Goal: Information Seeking & Learning: Compare options

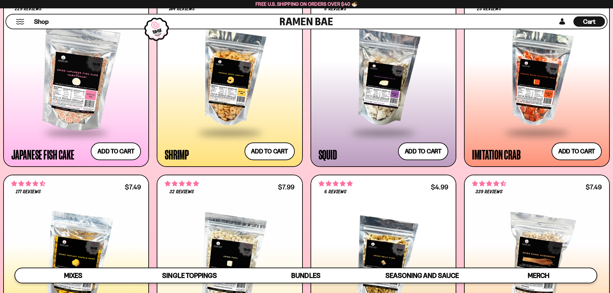
scroll to position [602, 0]
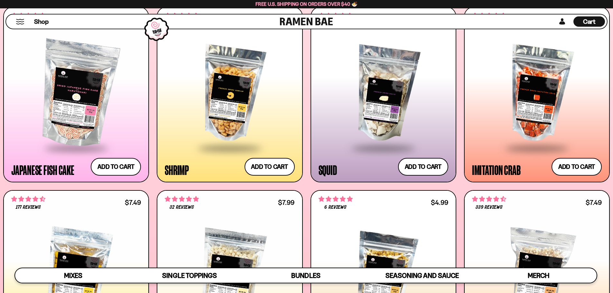
click at [529, 127] on div at bounding box center [537, 93] width 130 height 107
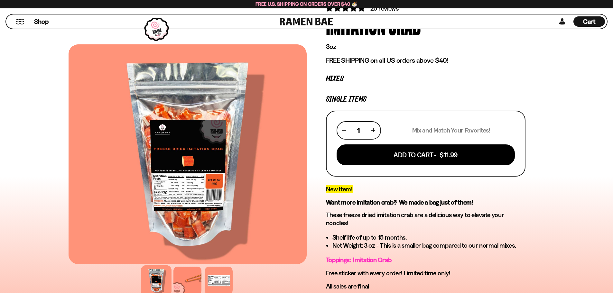
scroll to position [97, 0]
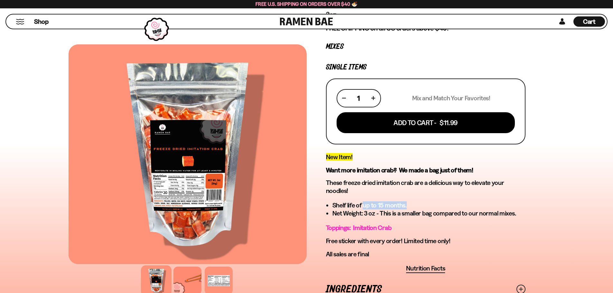
drag, startPoint x: 364, startPoint y: 208, endPoint x: 416, endPoint y: 206, distance: 52.2
click at [416, 206] on li "Shelf life of up to 15 months." at bounding box center [428, 205] width 193 height 8
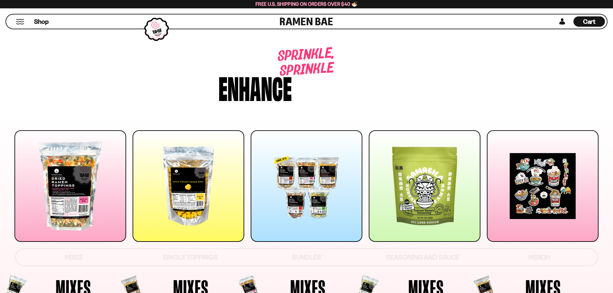
scroll to position [718, 0]
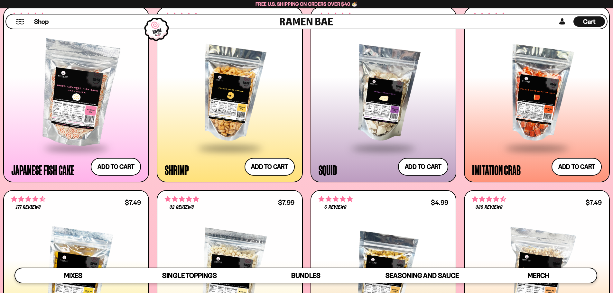
click at [223, 125] on div at bounding box center [230, 93] width 130 height 107
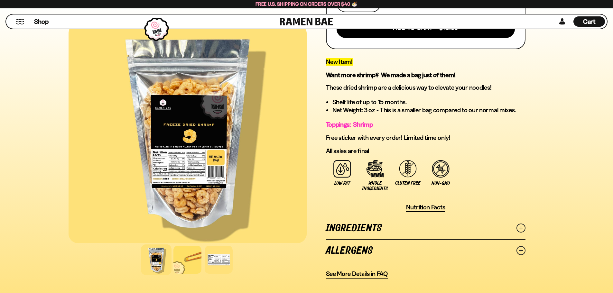
scroll to position [322, 0]
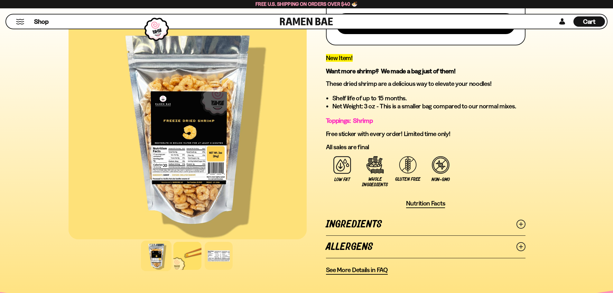
click at [348, 223] on link "Ingredients" at bounding box center [426, 224] width 200 height 22
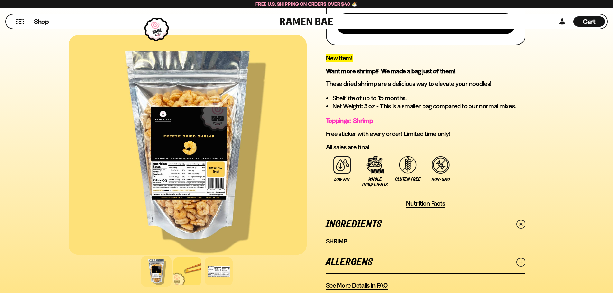
click at [342, 261] on link "Allergens" at bounding box center [426, 262] width 200 height 22
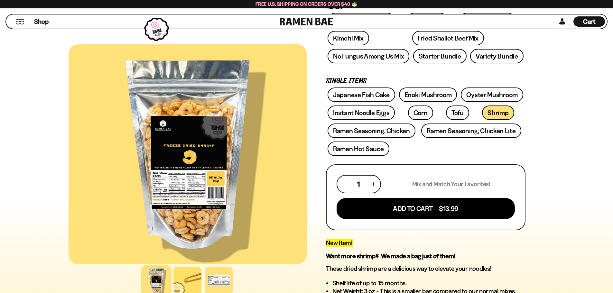
scroll to position [161, 0]
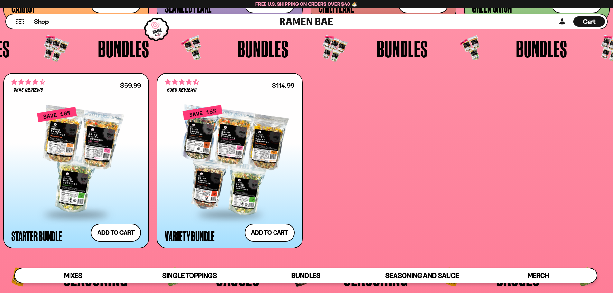
scroll to position [1619, 0]
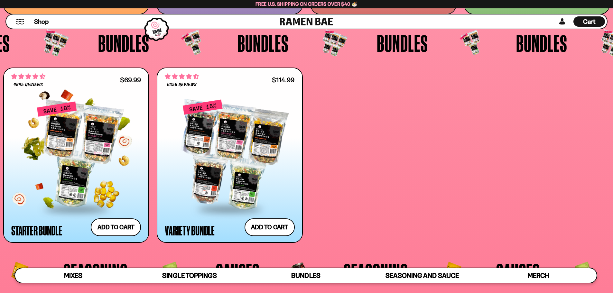
click at [139, 129] on div at bounding box center [76, 154] width 130 height 107
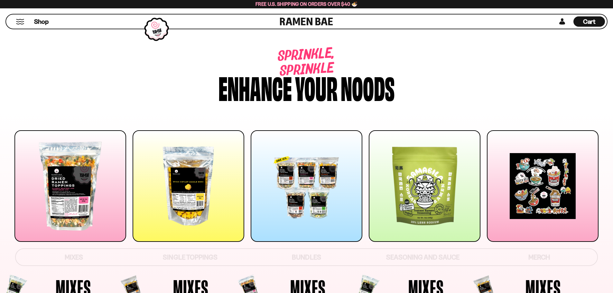
scroll to position [1619, 0]
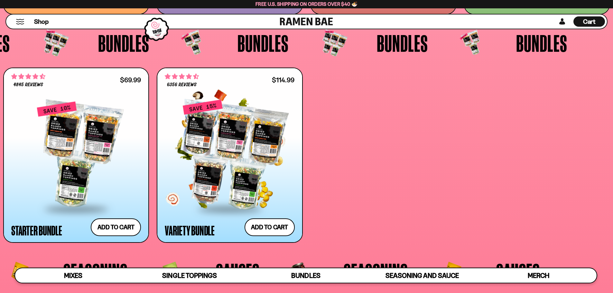
click at [292, 185] on div at bounding box center [230, 154] width 130 height 107
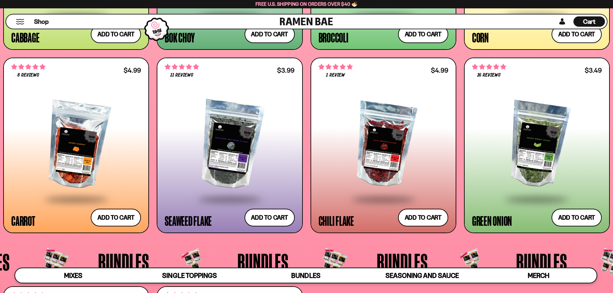
scroll to position [1394, 0]
